Goal: Task Accomplishment & Management: Use online tool/utility

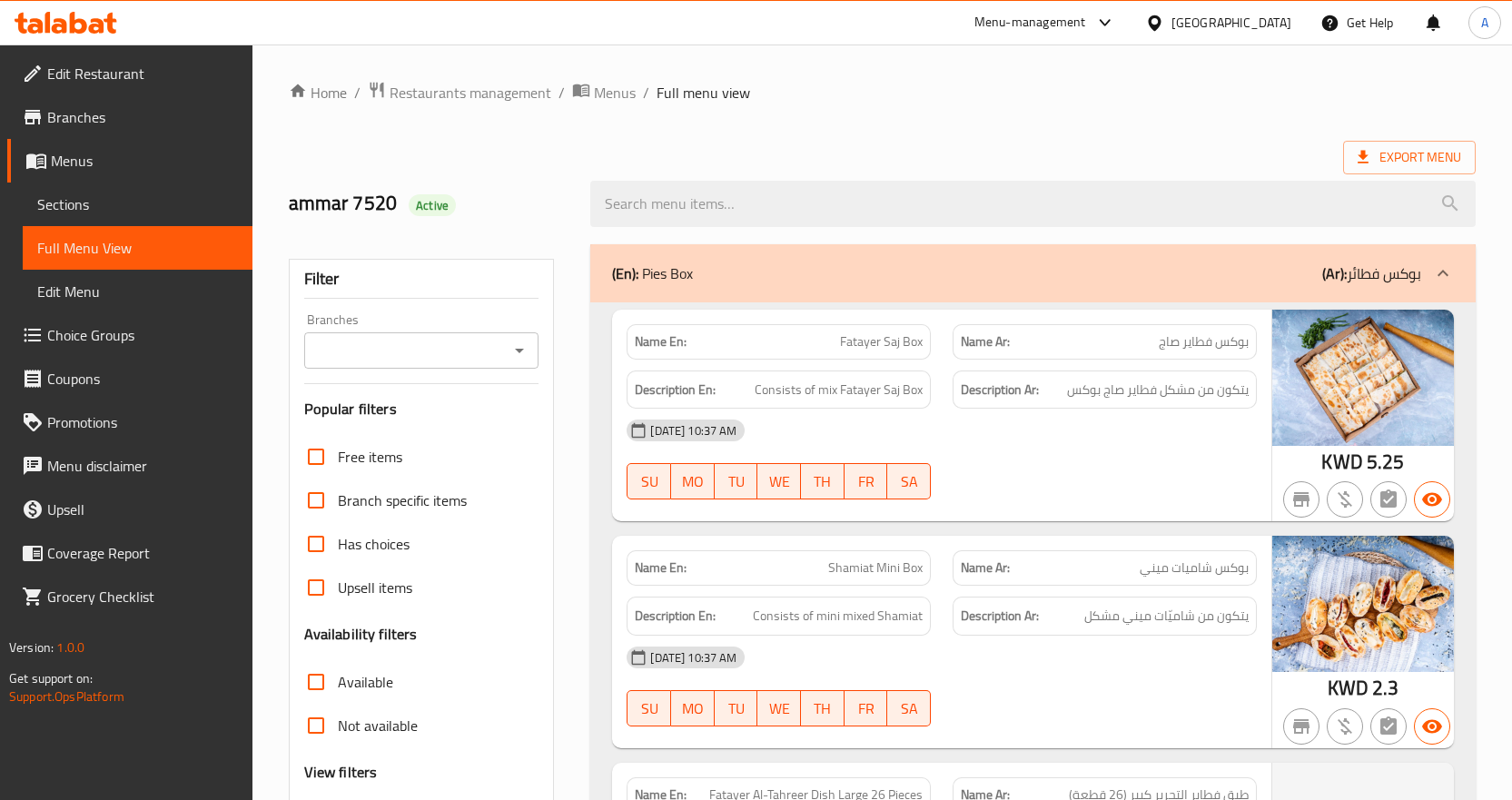
scroll to position [20663, 0]
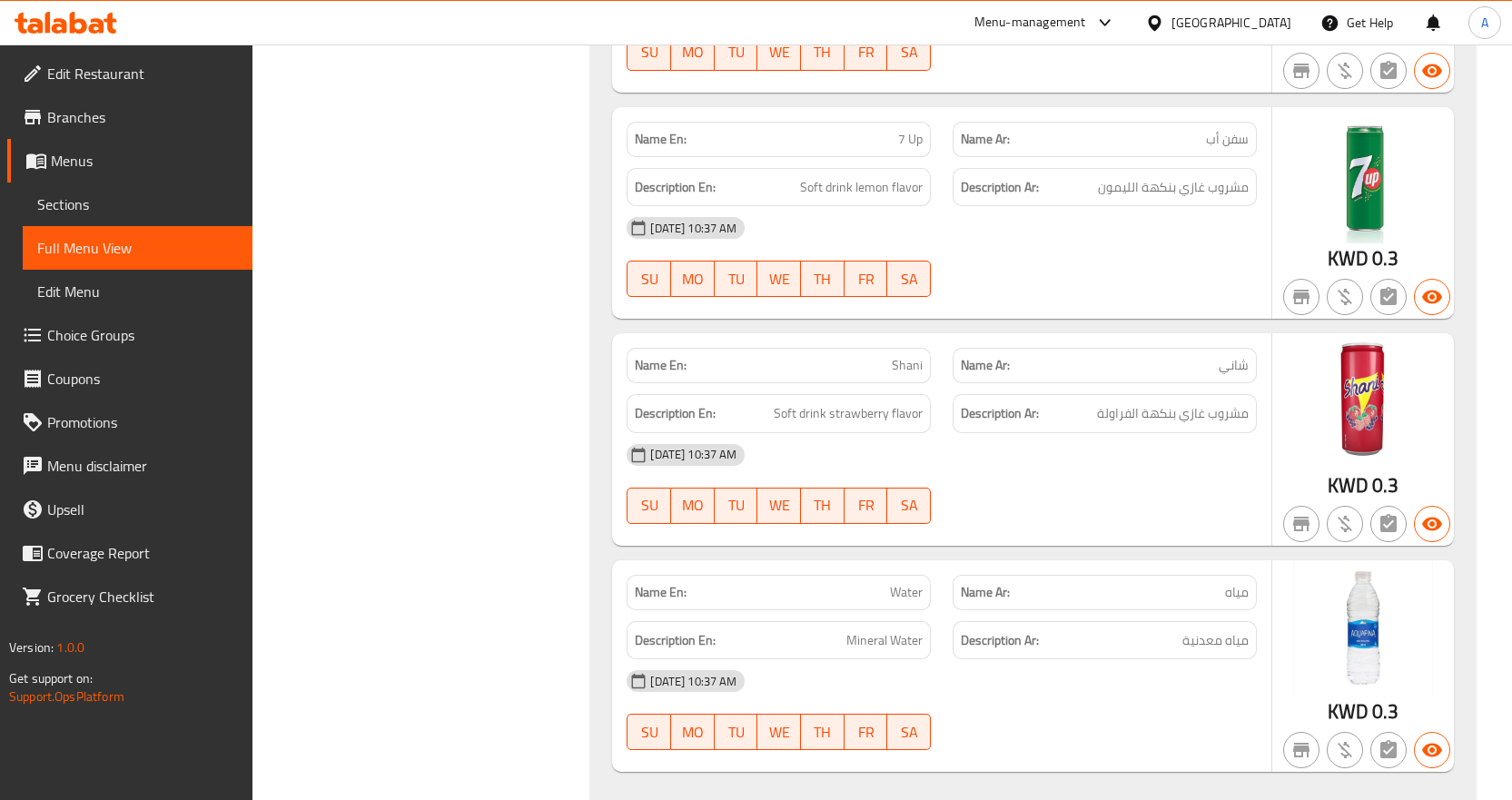
click at [1271, 20] on div "[GEOGRAPHIC_DATA]" at bounding box center [1231, 22] width 120 height 20
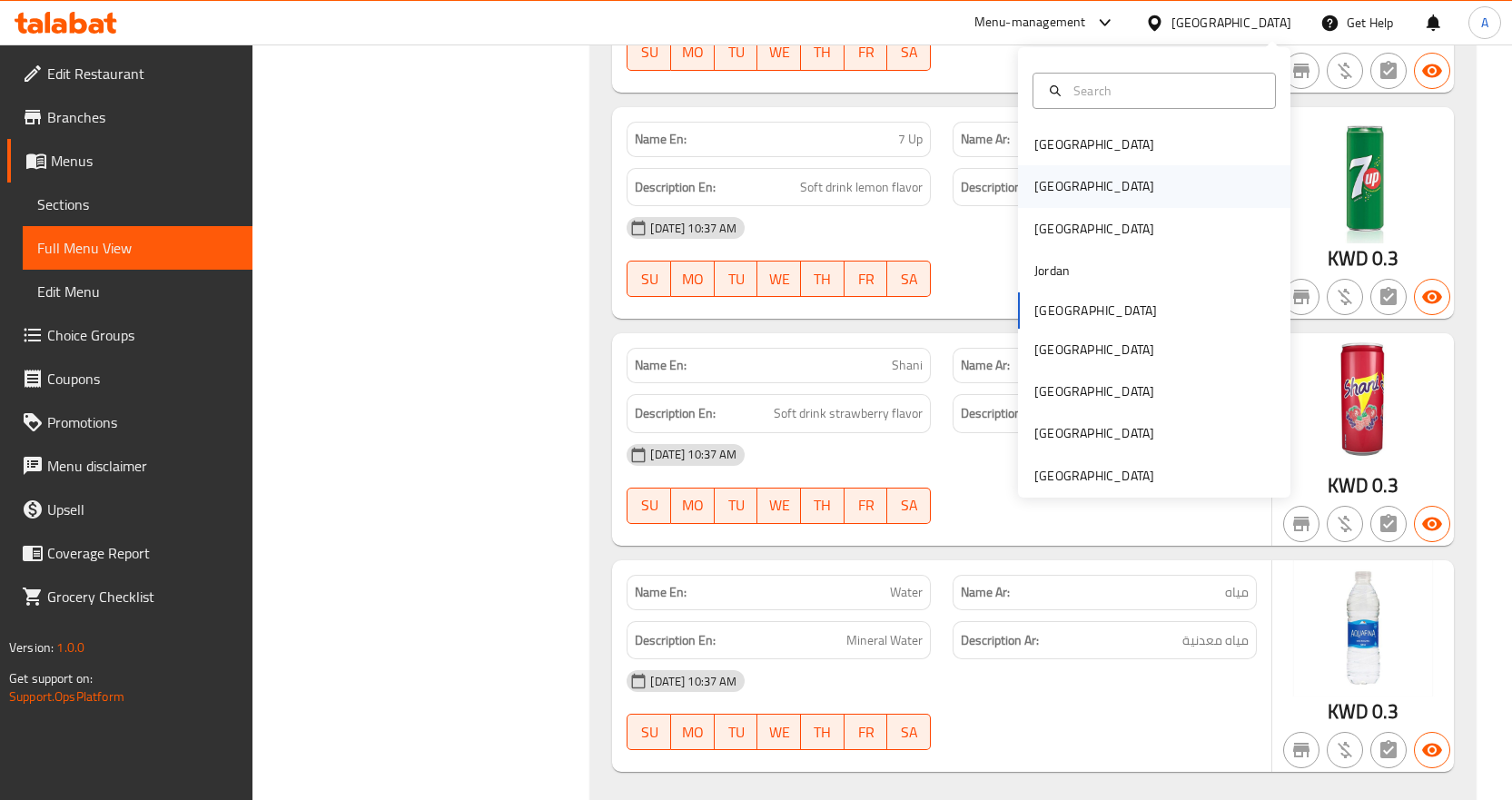
click at [1064, 185] on div "[GEOGRAPHIC_DATA]" at bounding box center [1094, 186] width 149 height 42
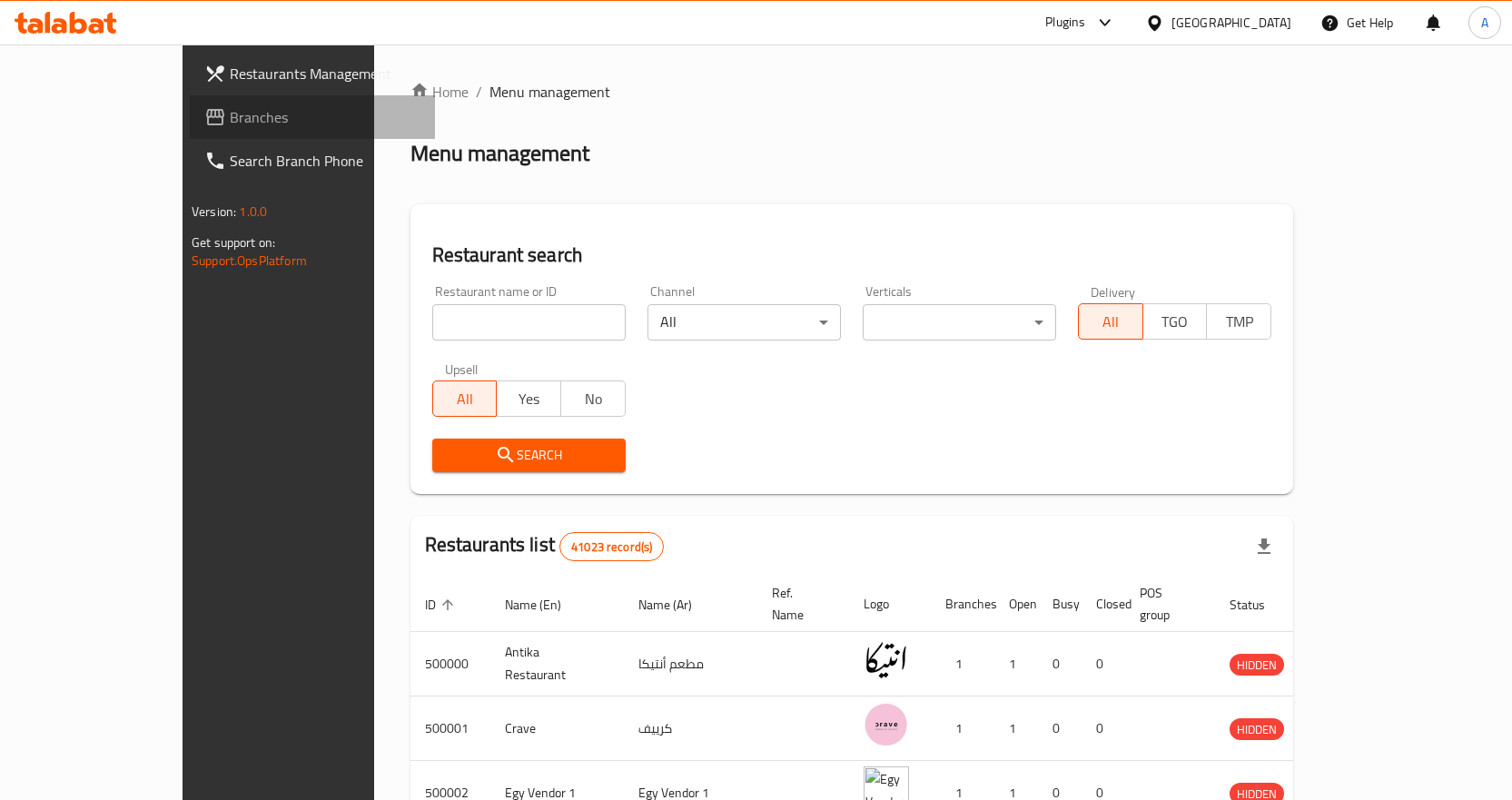
click at [230, 113] on span "Branches" at bounding box center [325, 117] width 191 height 22
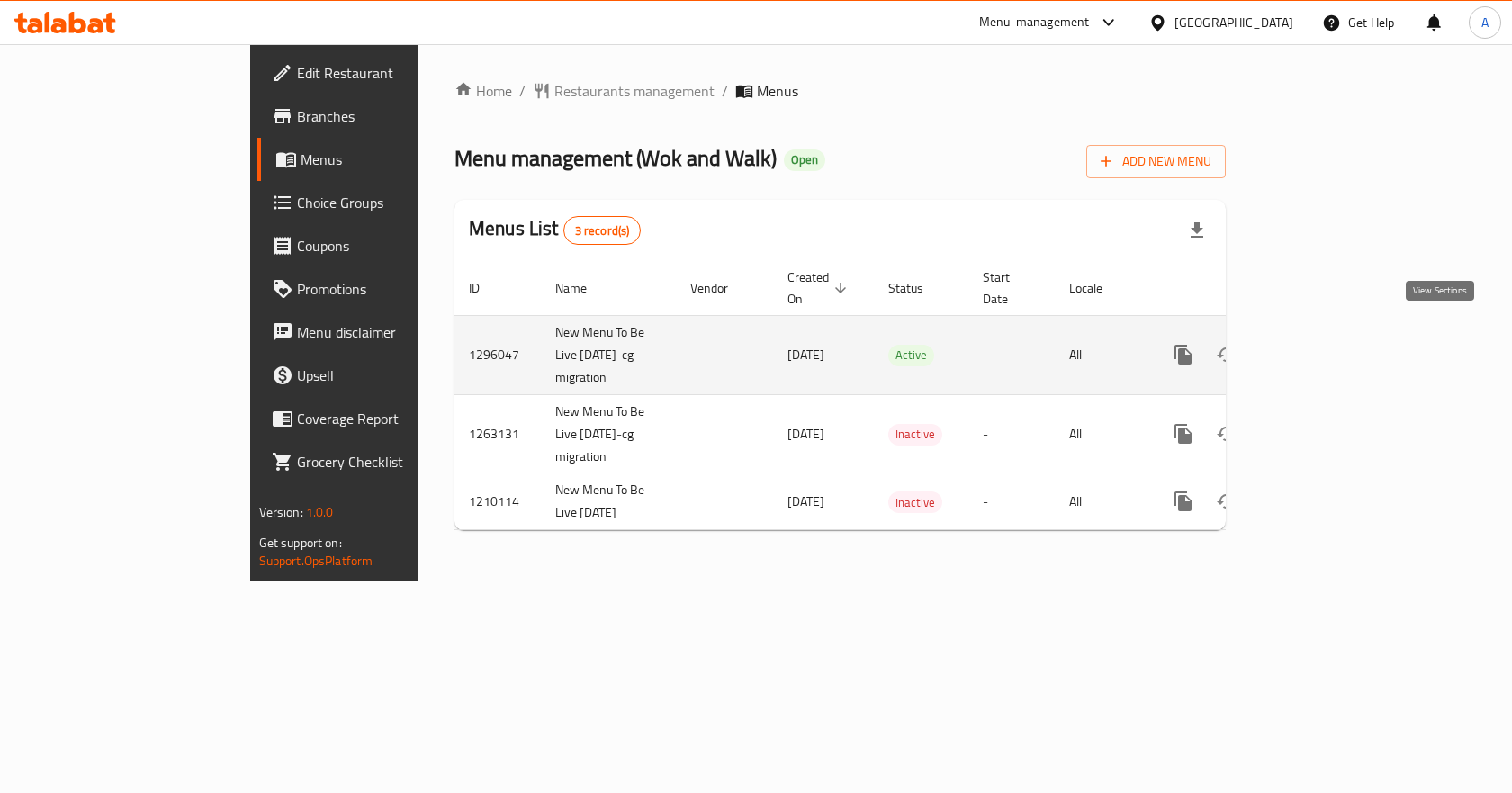
click at [1324, 344] on icon "enhanced table" at bounding box center [1313, 355] width 21 height 21
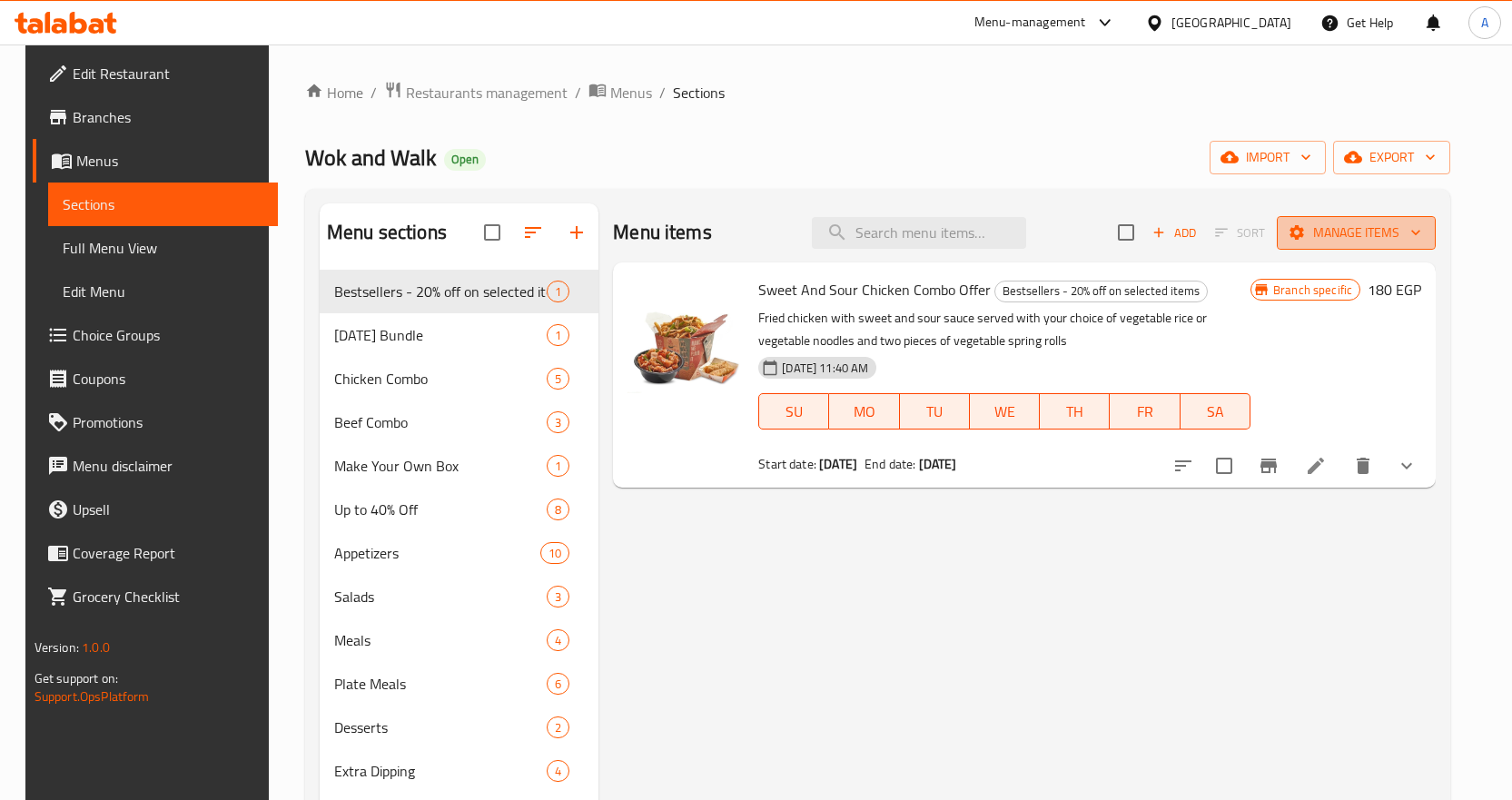
click at [1405, 231] on span "Manage items" at bounding box center [1356, 233] width 130 height 22
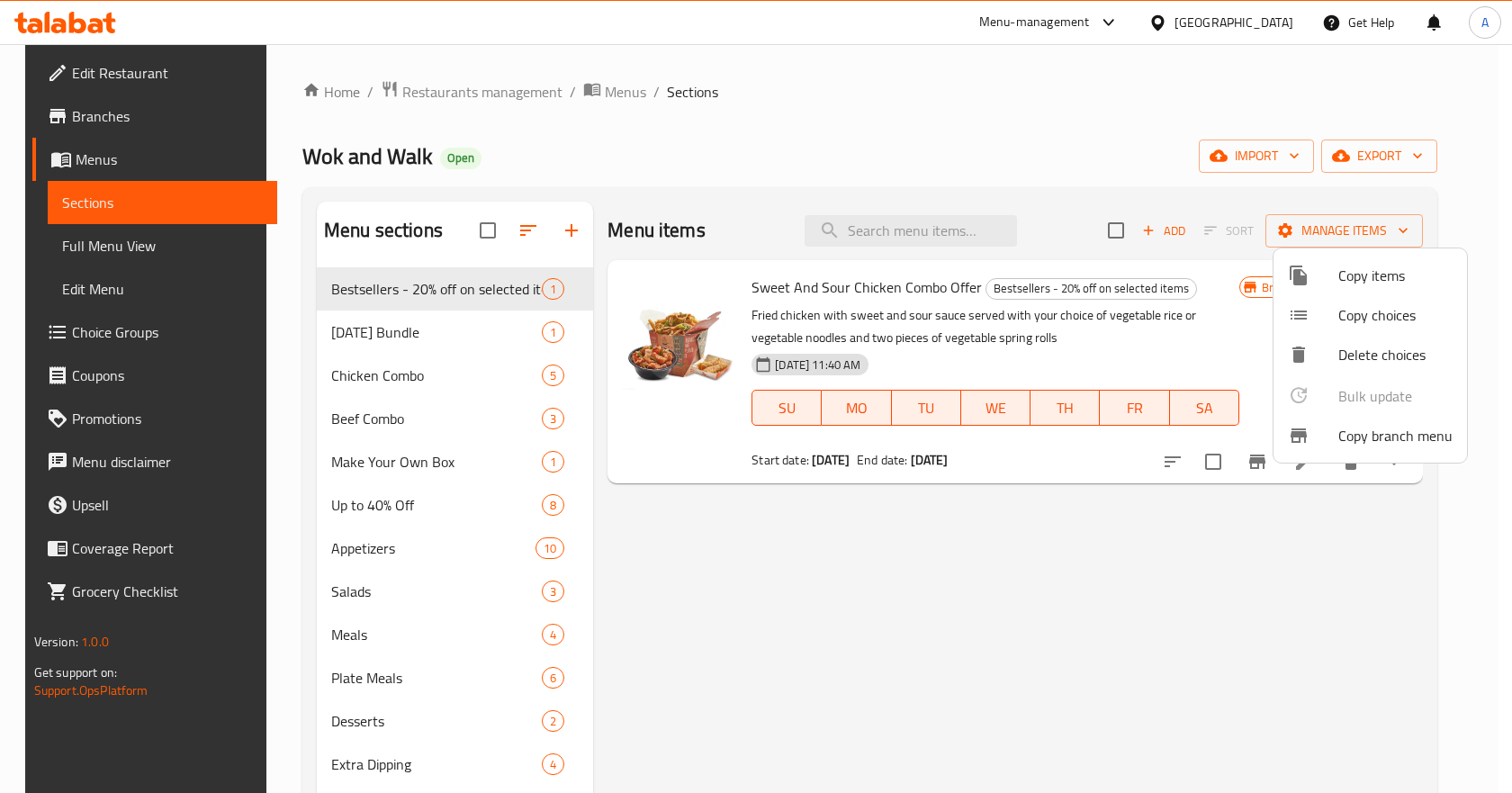
click at [1385, 436] on span "Copy branch menu" at bounding box center [1396, 435] width 114 height 21
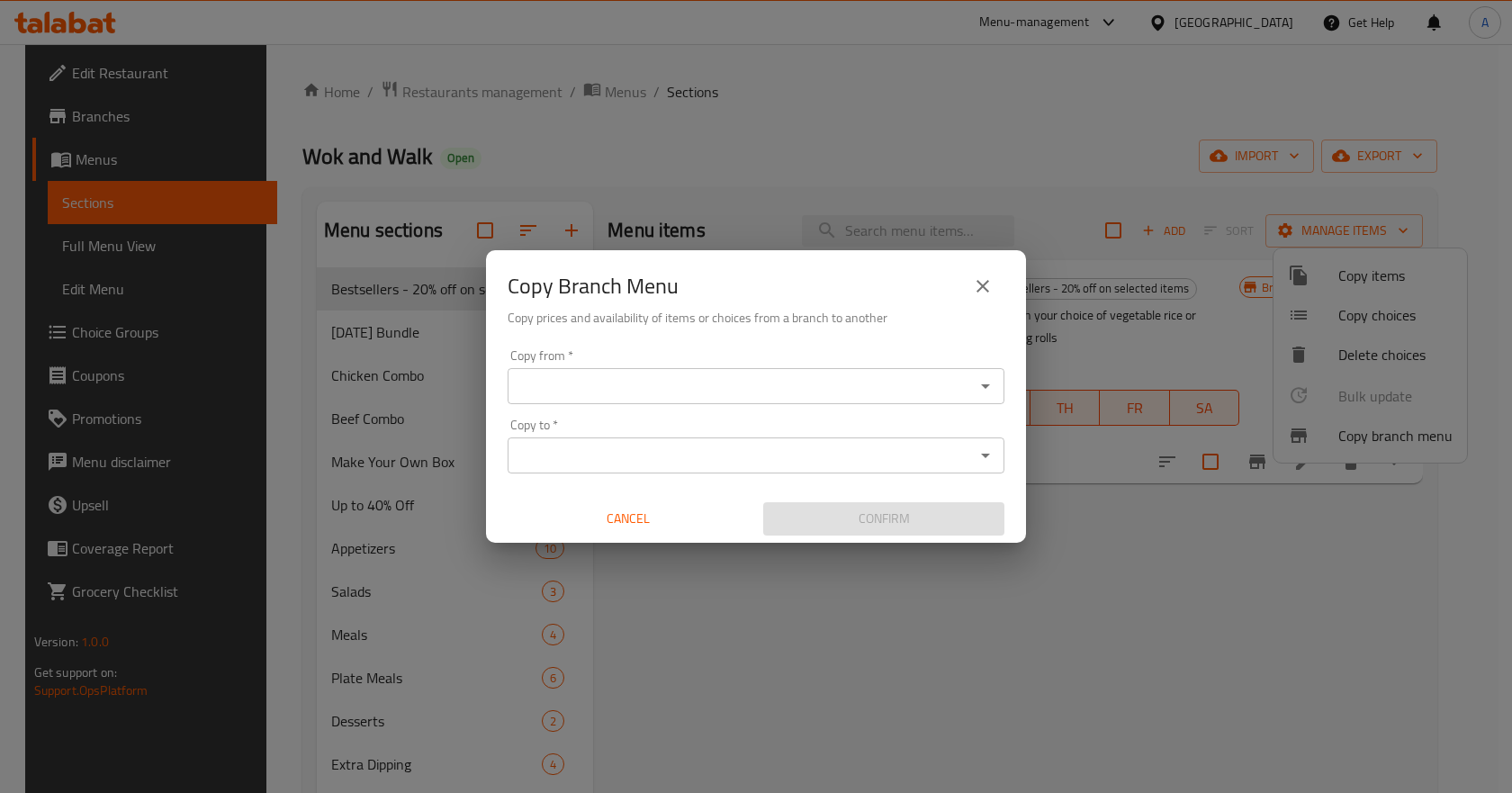
click at [750, 391] on input "Copy from   *" at bounding box center [740, 386] width 457 height 25
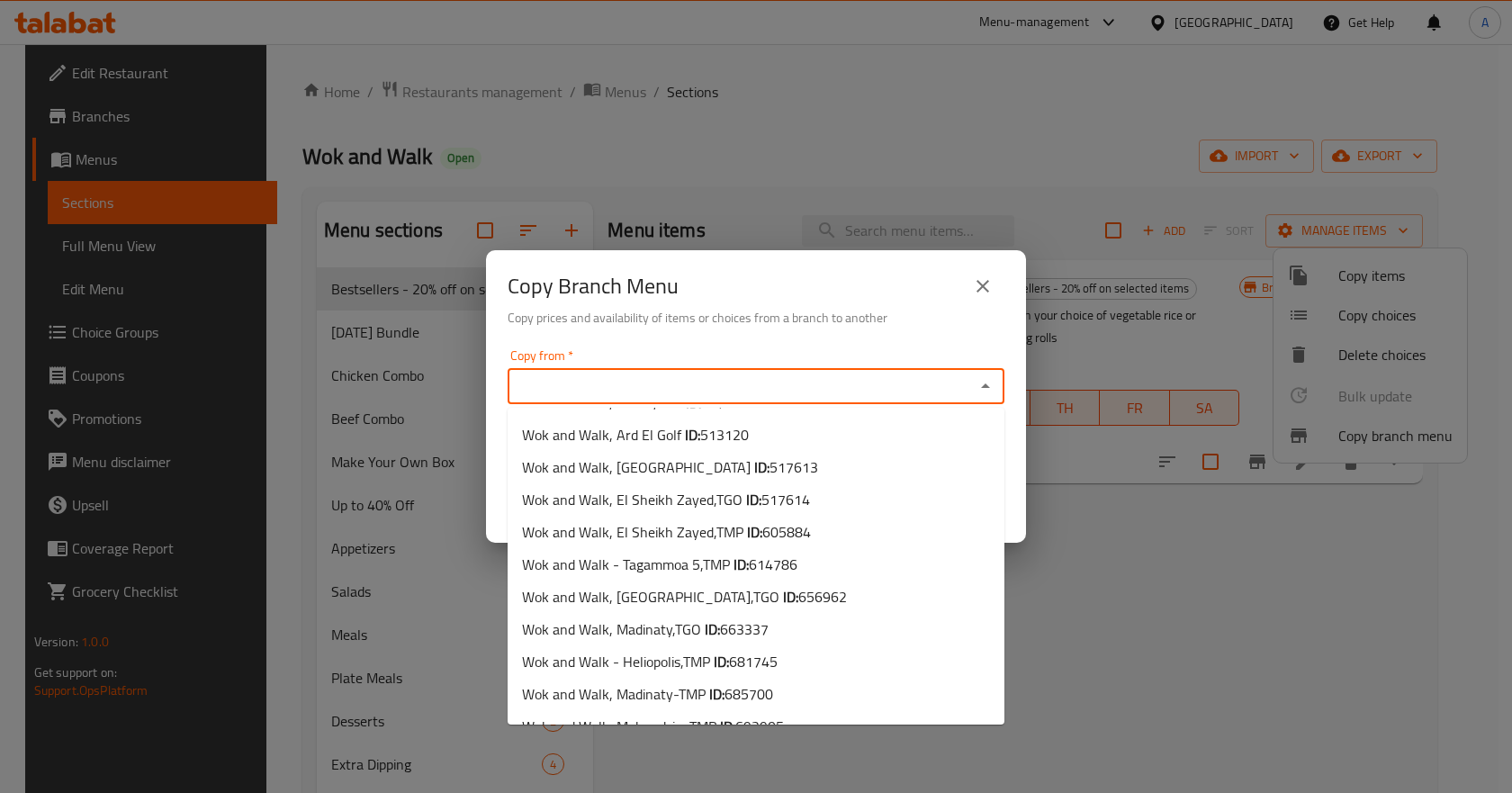
scroll to position [649, 0]
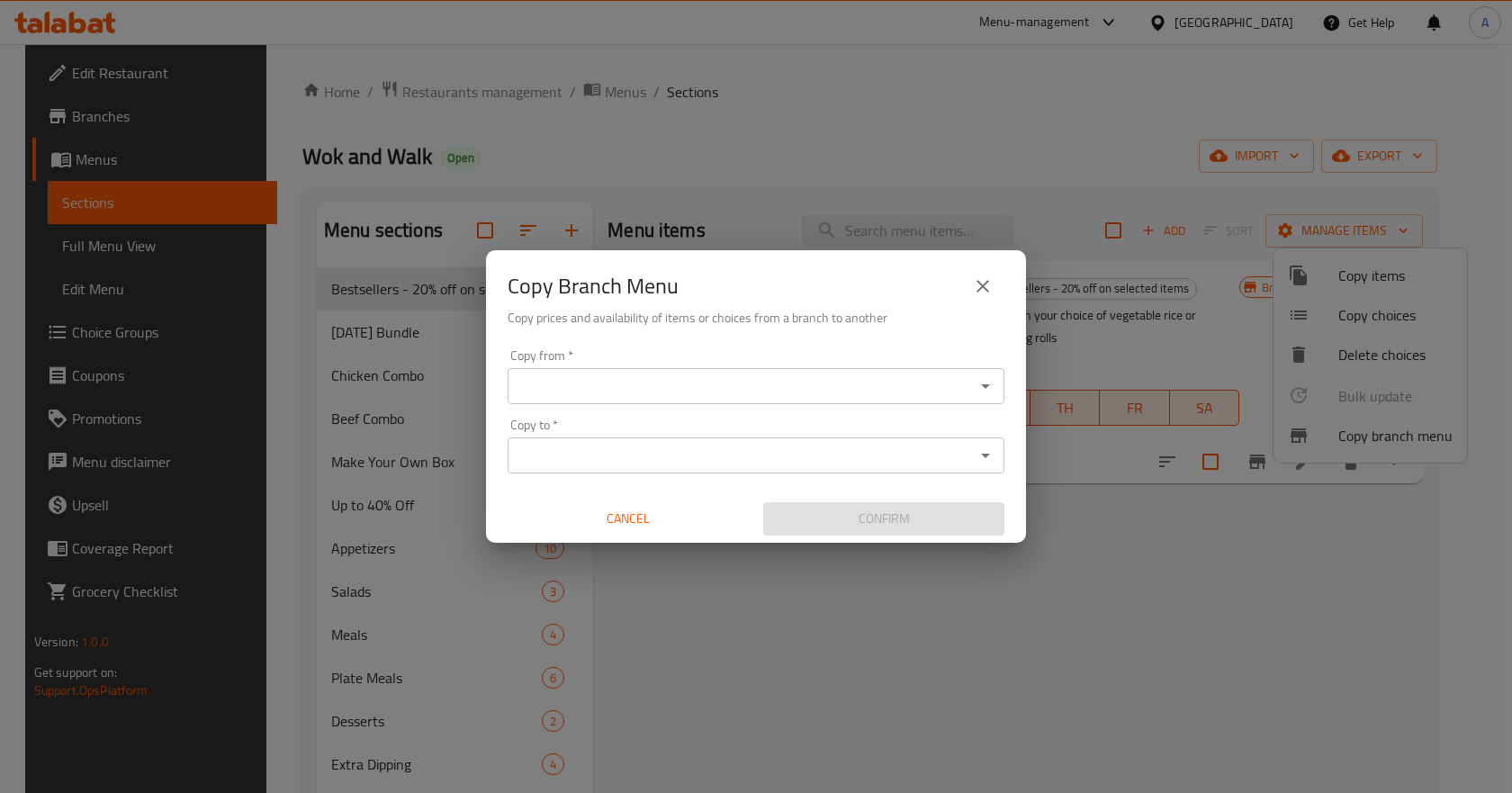
click at [750, 371] on div "Copy from *" at bounding box center [756, 386] width 497 height 36
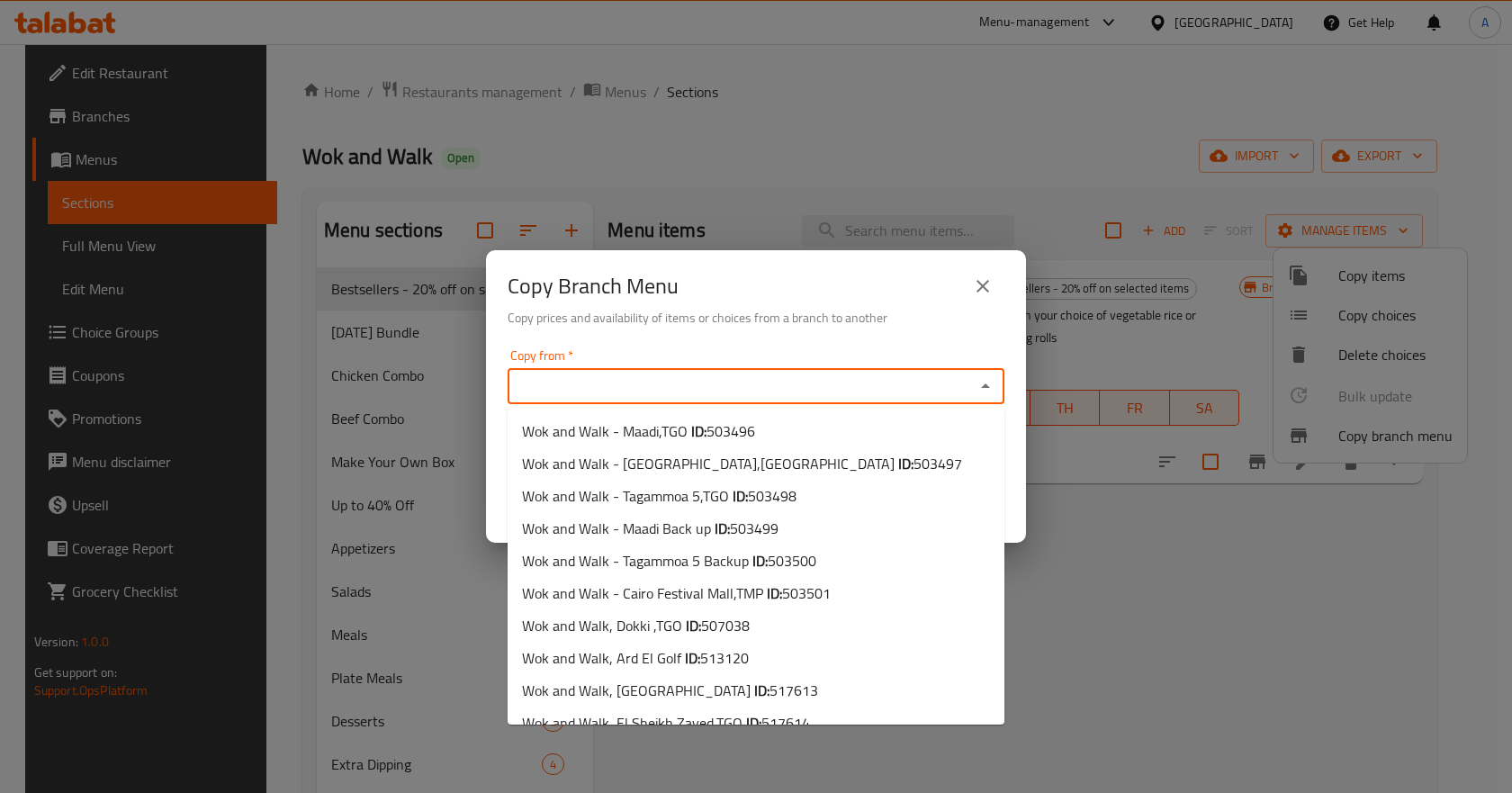
click at [751, 393] on input "Copy from   *" at bounding box center [740, 386] width 457 height 25
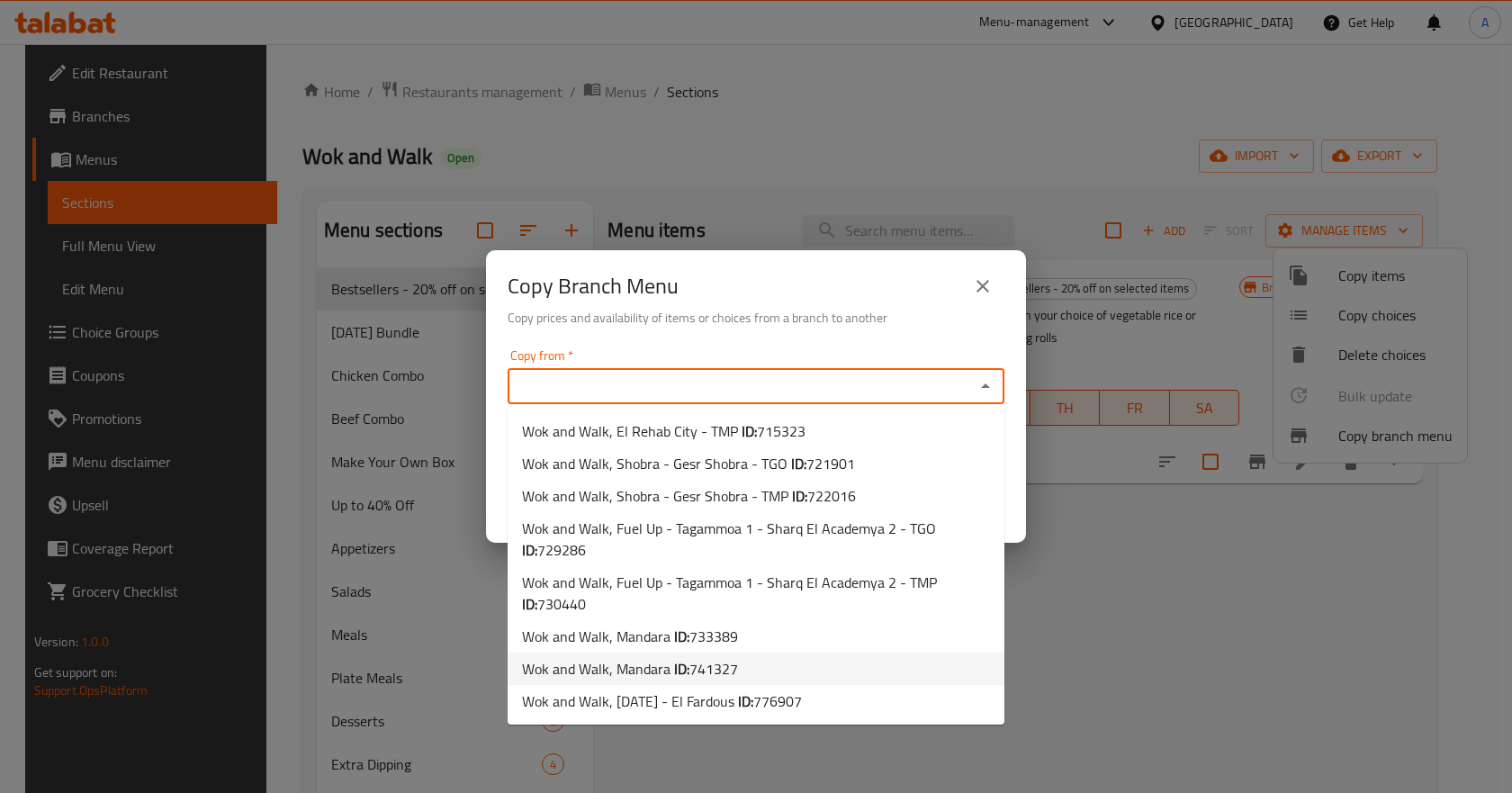
click at [720, 670] on span "741327" at bounding box center [713, 669] width 48 height 27
type input "Wok and Walk, Mandara"
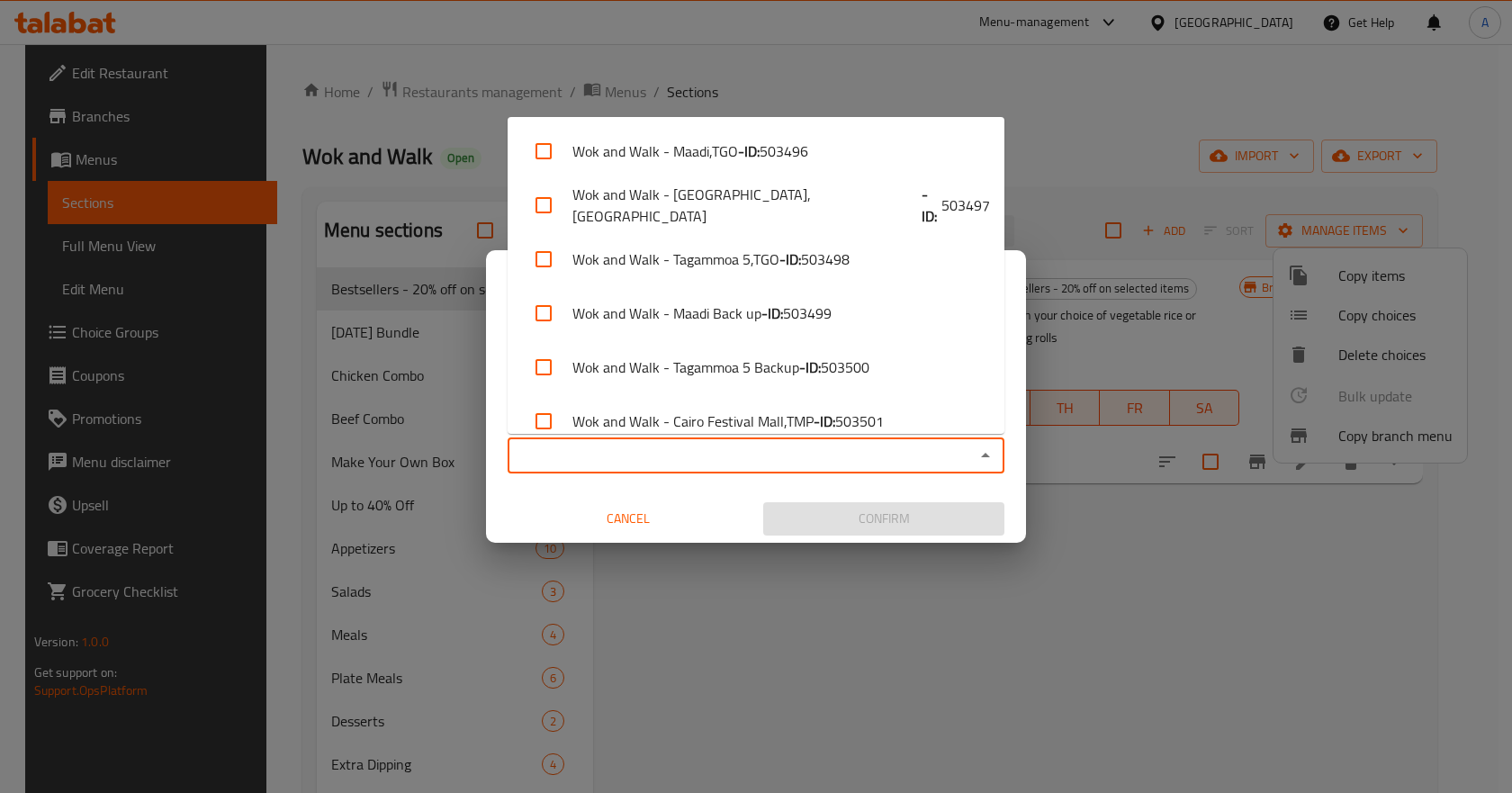
click at [801, 449] on input "Copy to   *" at bounding box center [740, 456] width 457 height 25
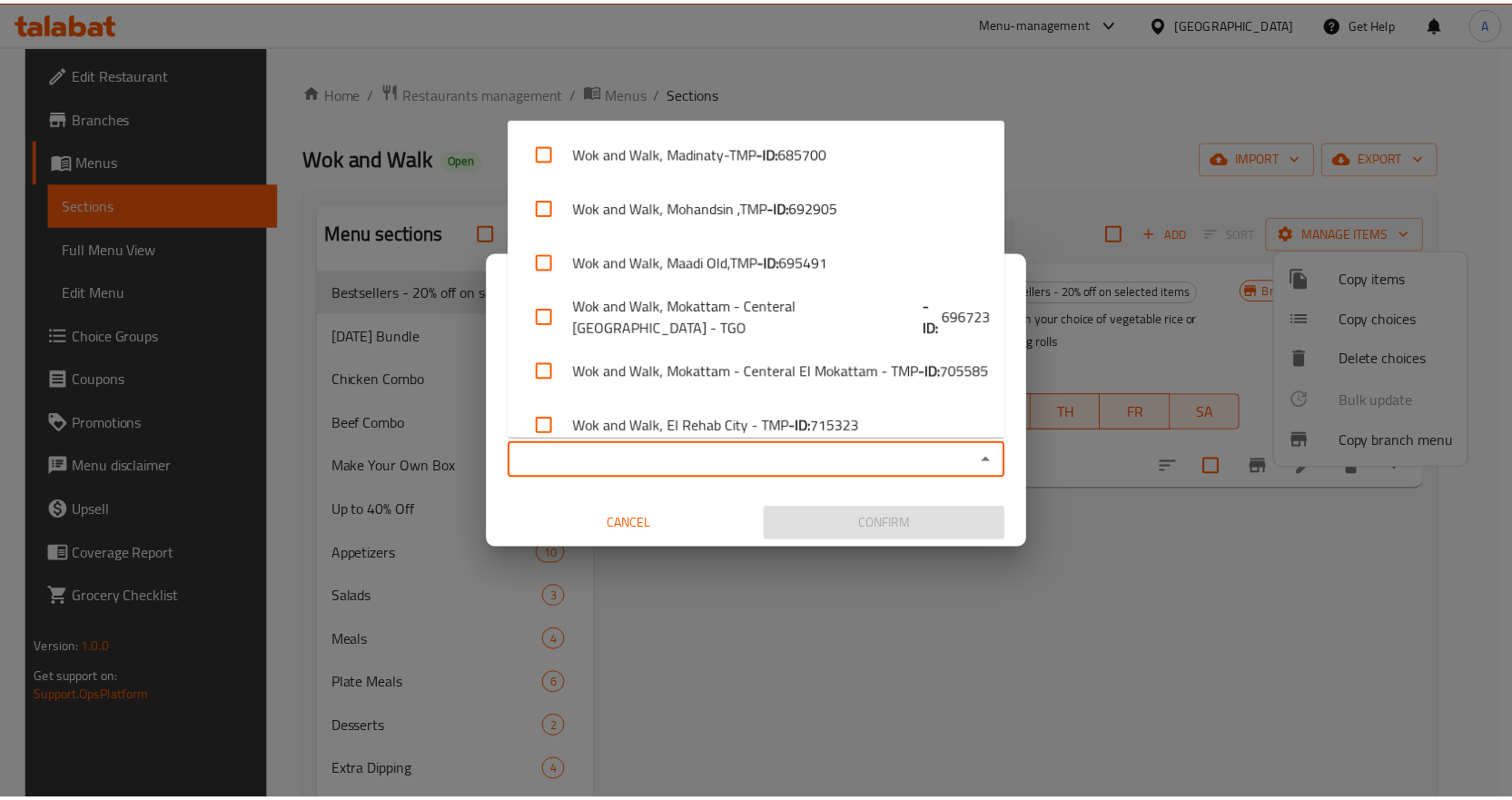
scroll to position [1221, 0]
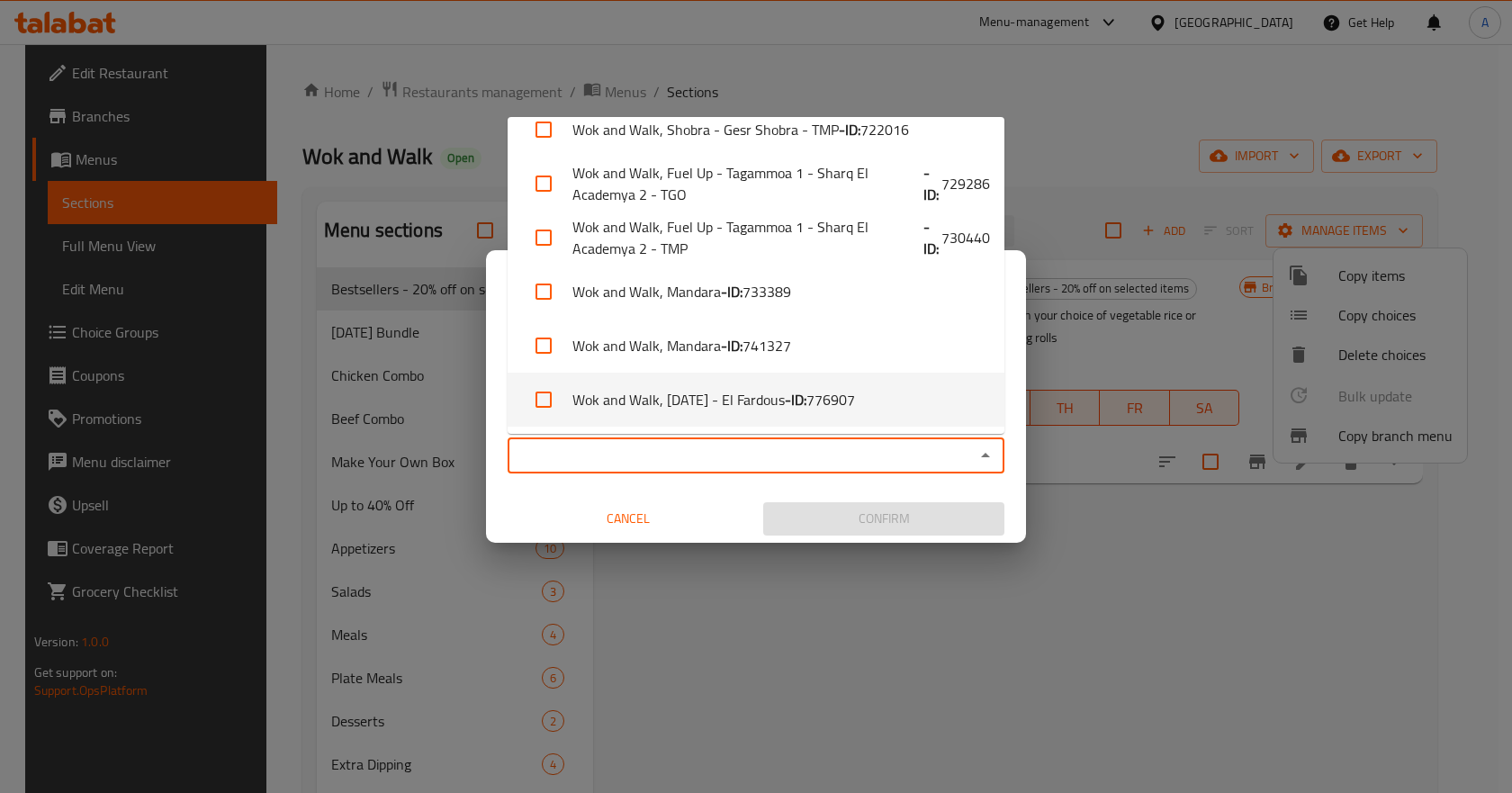
click at [802, 400] on li "Wok and Walk, [DATE] - El Fardous - ID: 776907" at bounding box center [756, 399] width 497 height 54
checkbox input "true"
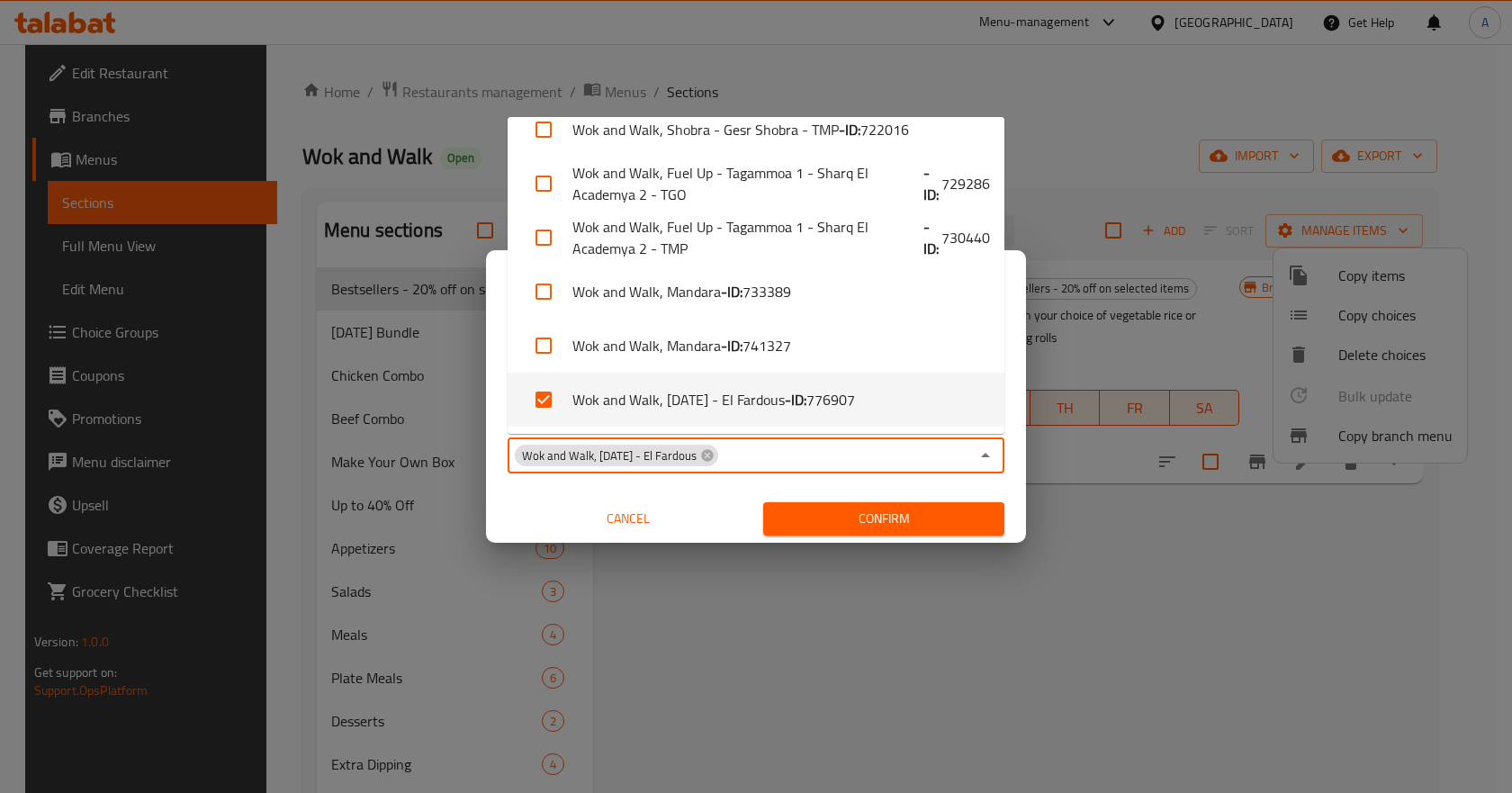
click at [524, 503] on button "Cancel" at bounding box center [628, 519] width 241 height 33
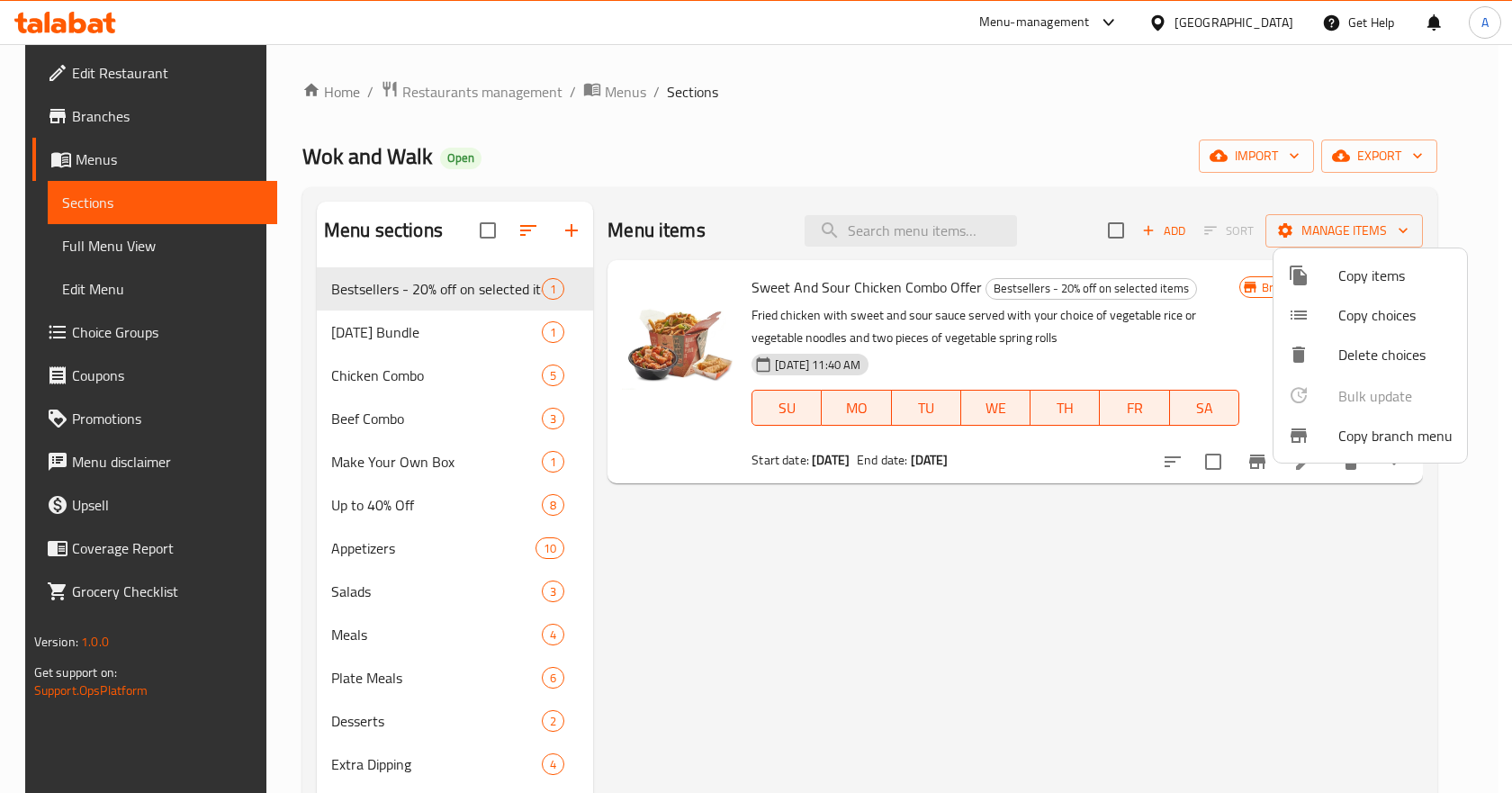
click at [1373, 422] on li "Copy branch menu" at bounding box center [1370, 435] width 194 height 40
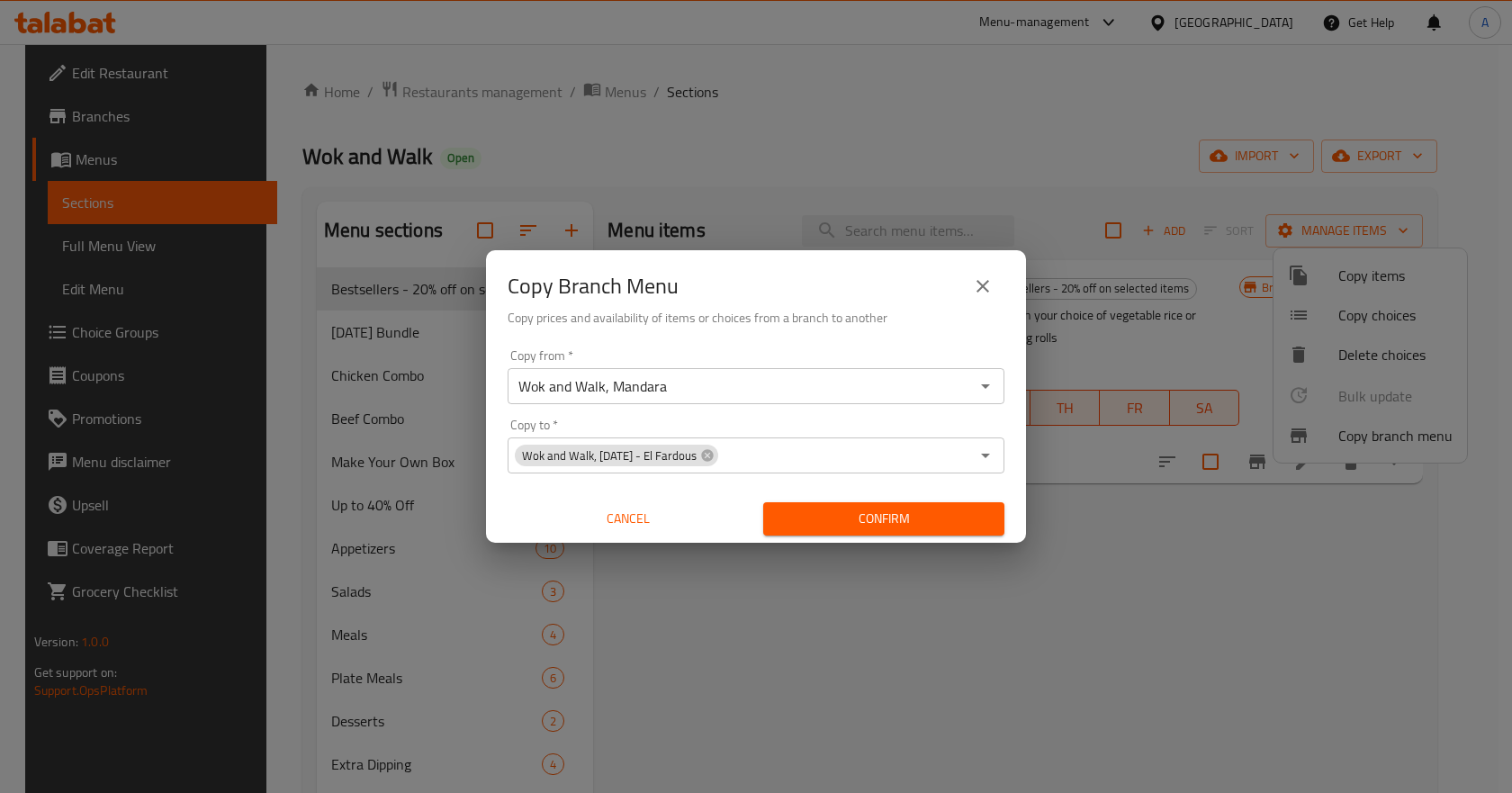
click at [860, 417] on div "Copy from   * Wok and Walk, Mandara Copy from * Copy to   * Wok and Walk, [DATE…" at bounding box center [756, 442] width 540 height 201
click at [899, 522] on span "Confirm" at bounding box center [883, 519] width 212 height 22
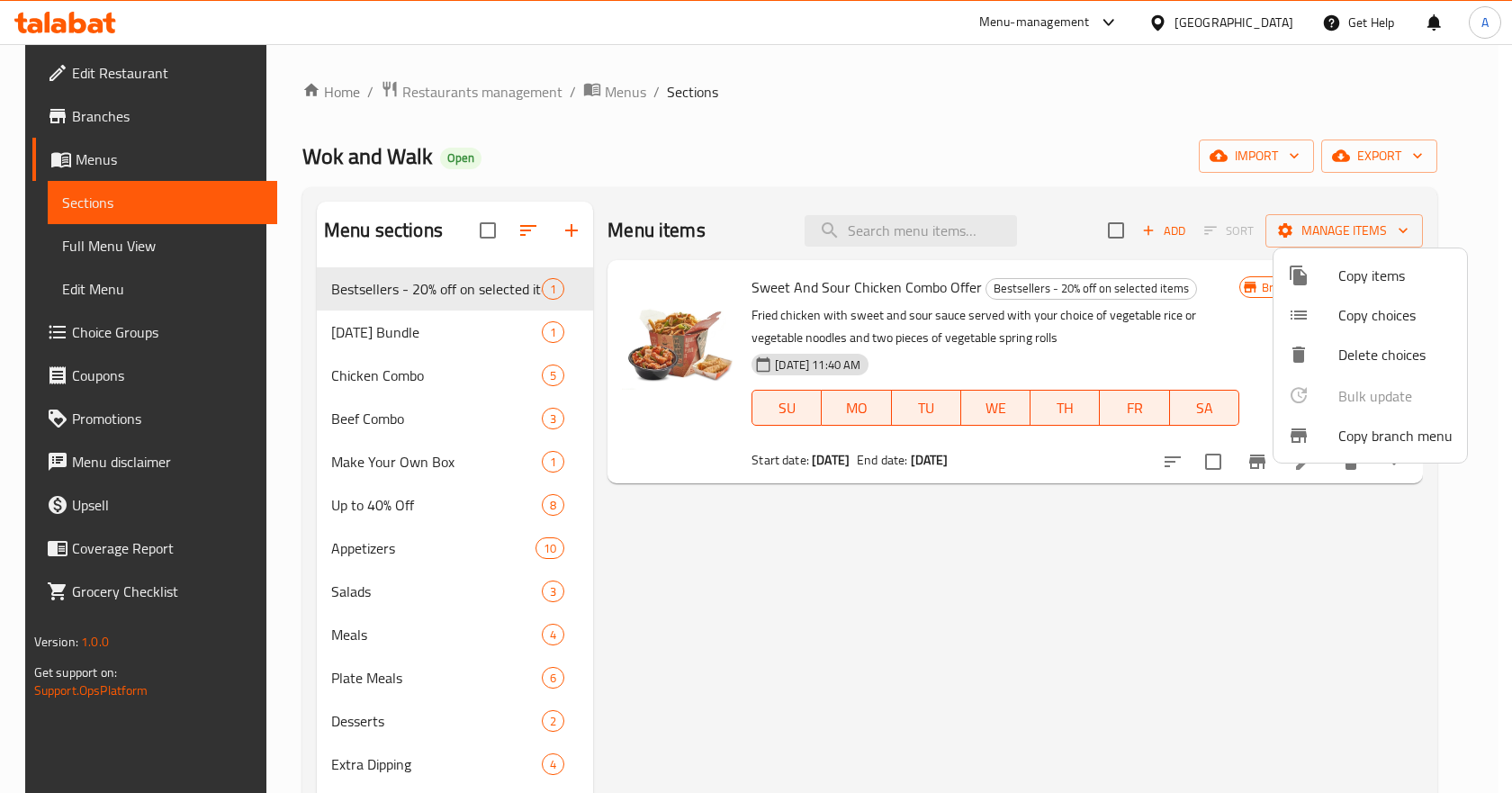
click at [477, 95] on div at bounding box center [756, 396] width 1512 height 793
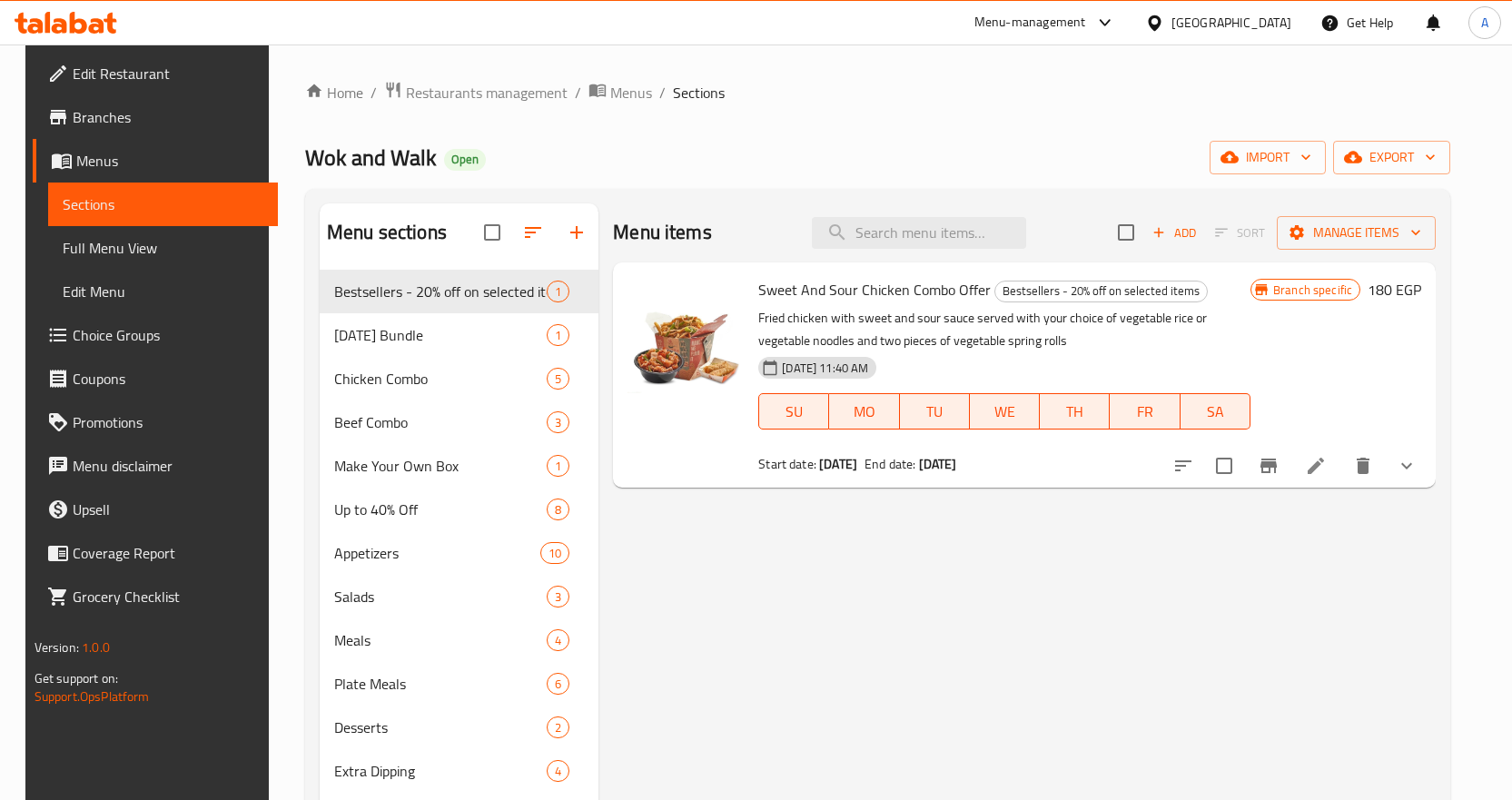
click at [1262, 20] on div "[GEOGRAPHIC_DATA]" at bounding box center [1231, 22] width 120 height 20
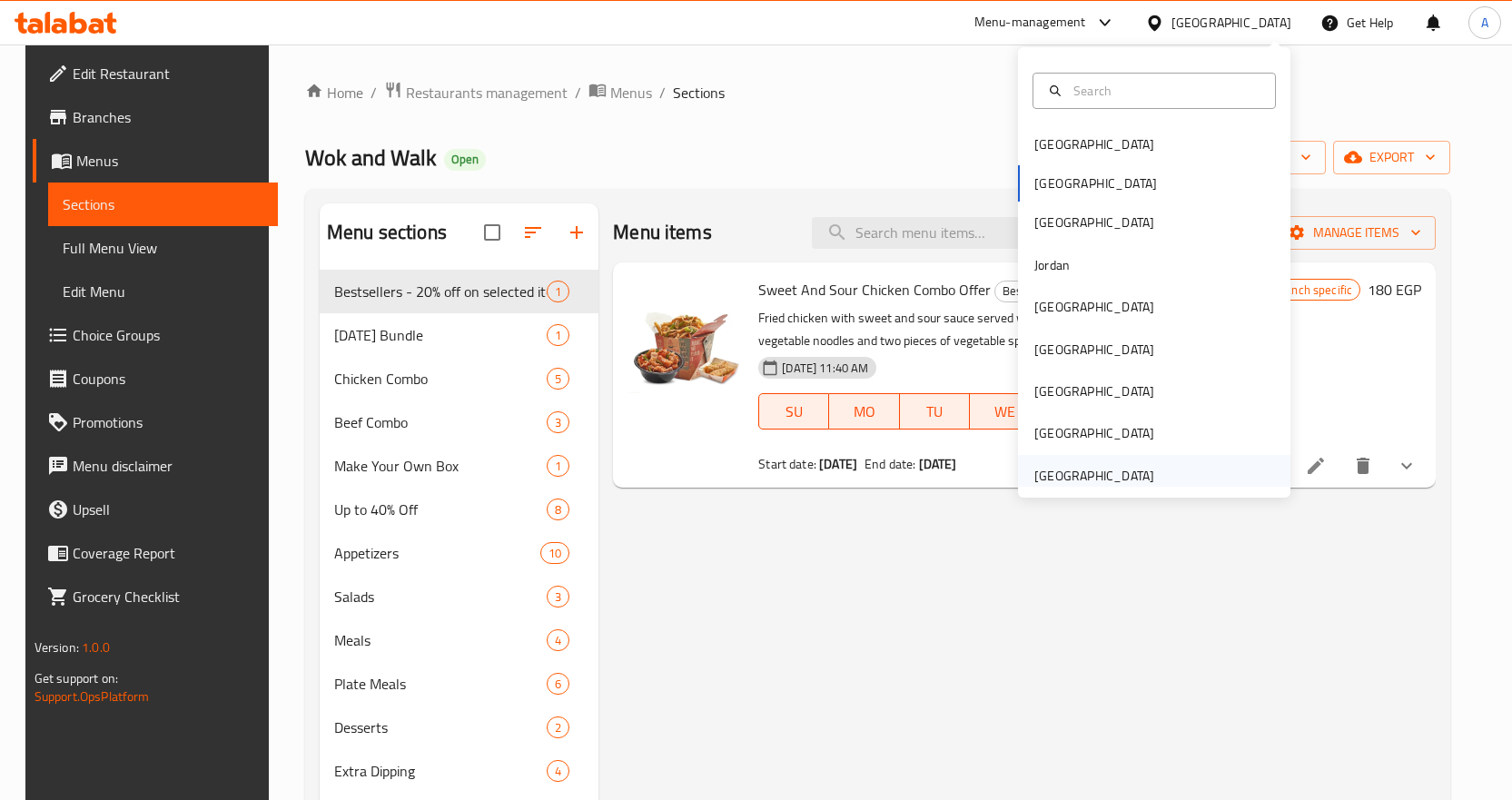
click at [1071, 469] on div "[GEOGRAPHIC_DATA]" at bounding box center [1094, 475] width 120 height 20
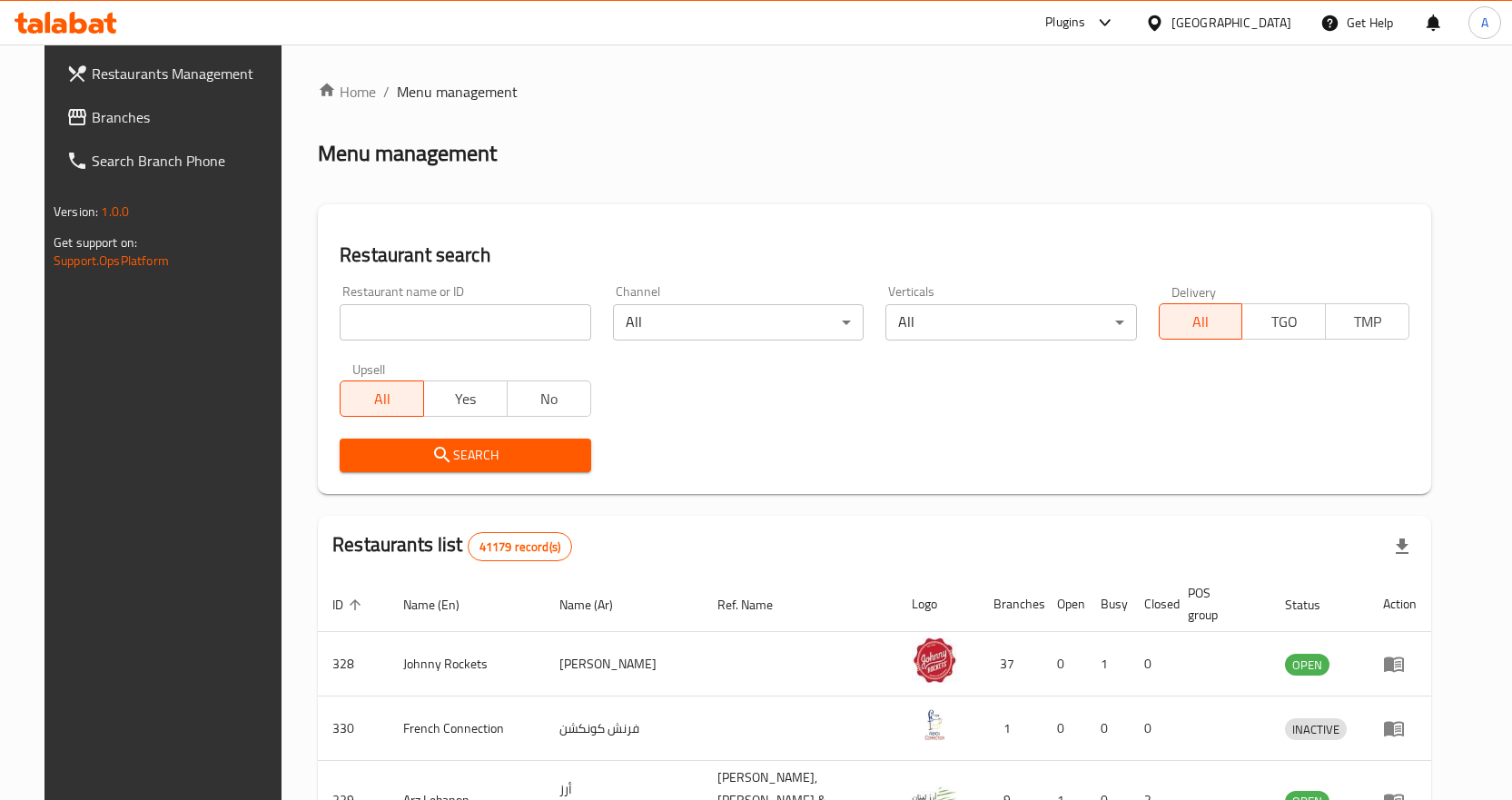
click at [156, 121] on span "Branches" at bounding box center [187, 117] width 191 height 22
